Goal: Task Accomplishment & Management: Manage account settings

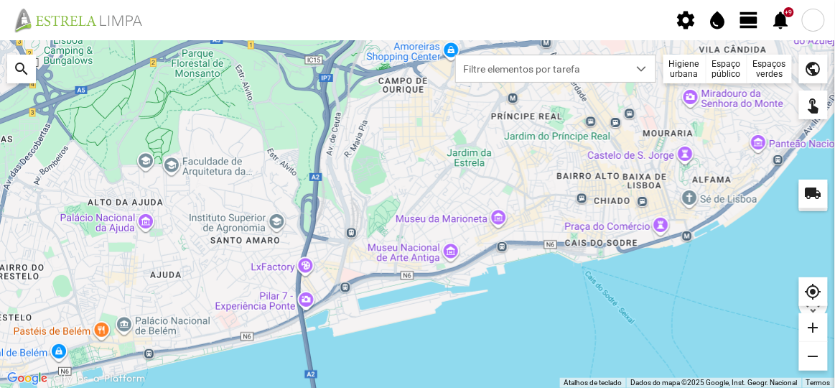
click at [818, 10] on div at bounding box center [813, 20] width 23 height 23
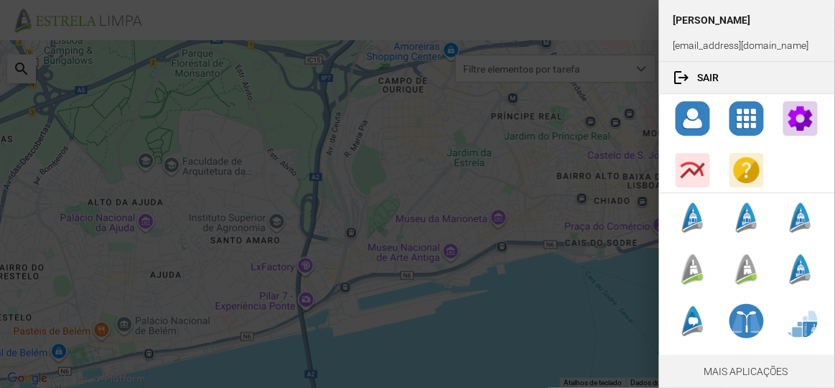
click at [591, 201] on div at bounding box center [417, 194] width 835 height 388
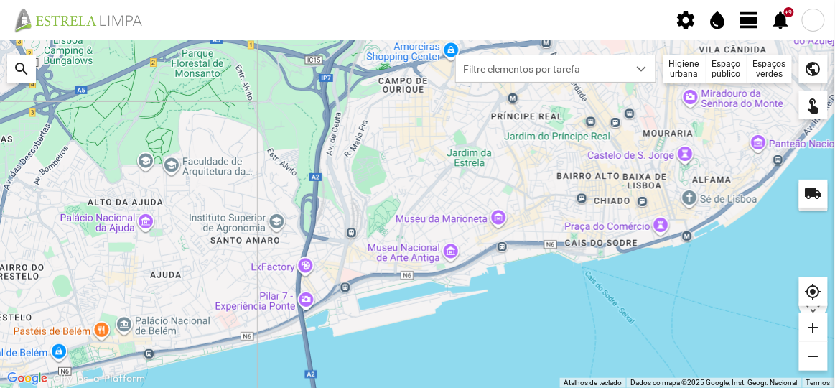
click at [815, 17] on div at bounding box center [813, 20] width 23 height 23
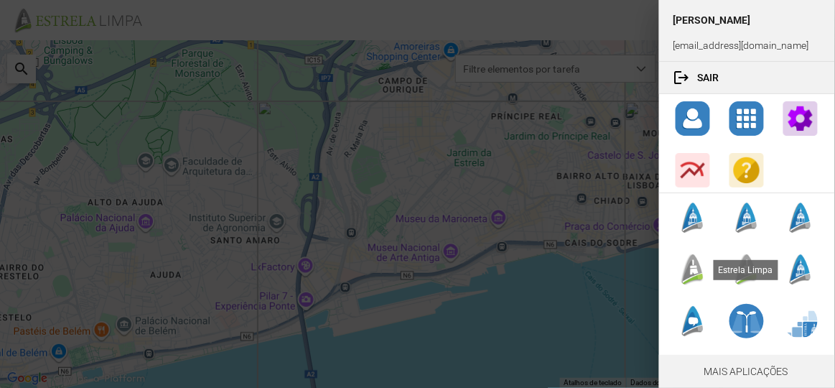
click at [691, 267] on div at bounding box center [693, 269] width 34 height 34
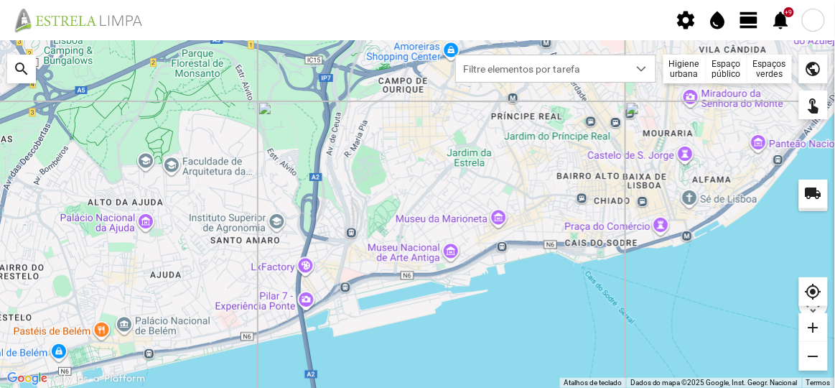
click at [813, 19] on div at bounding box center [813, 20] width 23 height 23
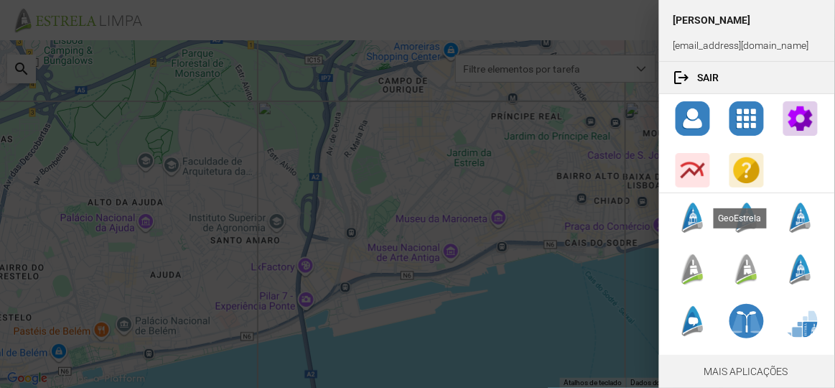
click at [696, 223] on div at bounding box center [693, 217] width 34 height 34
